Goal: Navigation & Orientation: Find specific page/section

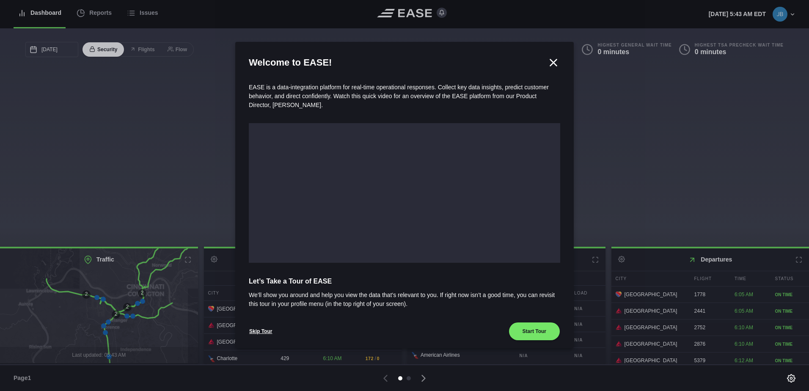
click at [551, 64] on icon at bounding box center [554, 62] width 6 height 6
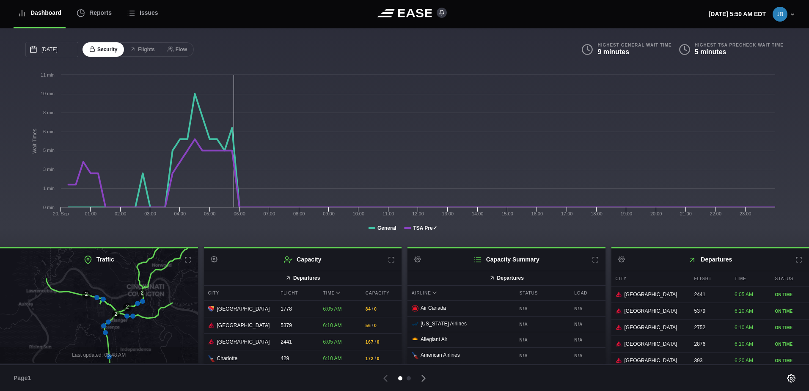
click at [47, 15] on div "Dashboard" at bounding box center [40, 13] width 44 height 28
